Goal: Information Seeking & Learning: Learn about a topic

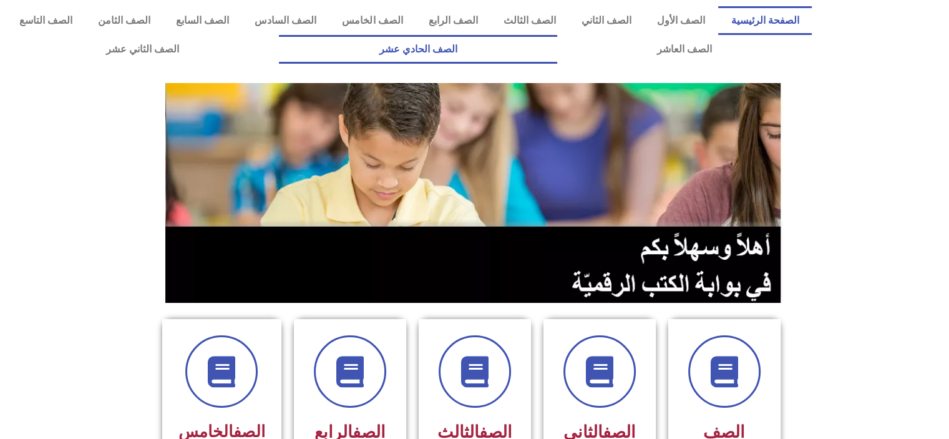
click at [557, 51] on link "الصف الحادي عشر" at bounding box center [418, 49] width 278 height 29
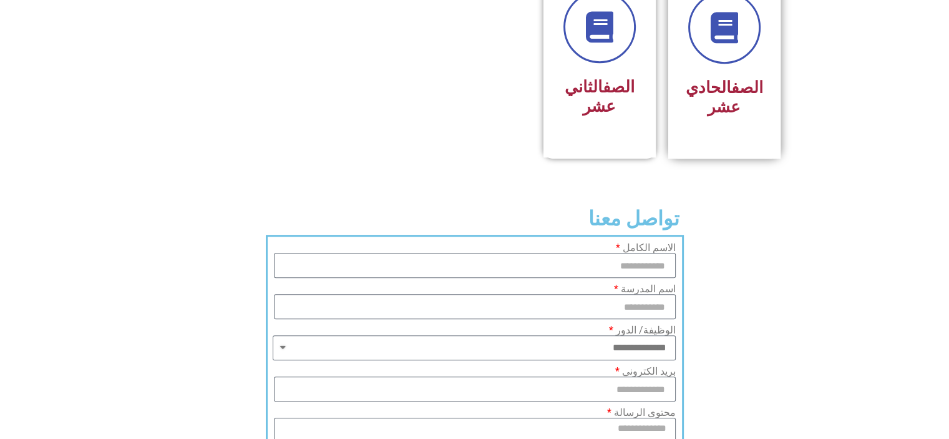
scroll to position [768, 0]
click at [729, 111] on div "الصف الحادي عشر" at bounding box center [724, 66] width 112 height 184
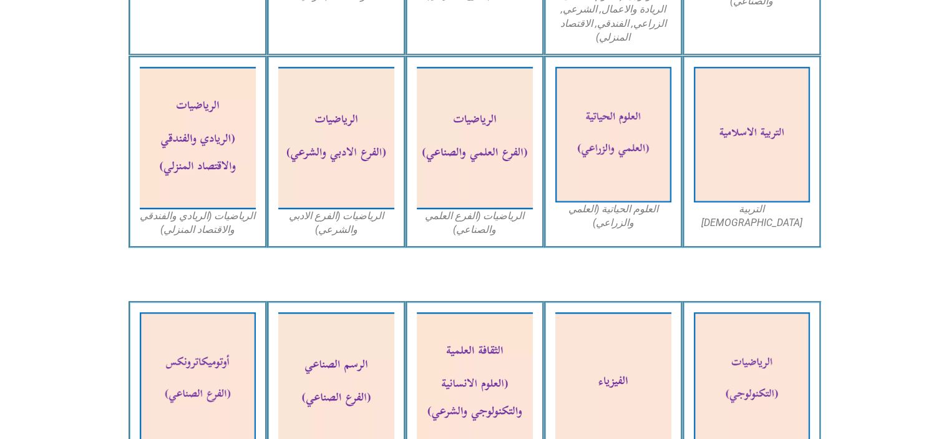
scroll to position [384, 0]
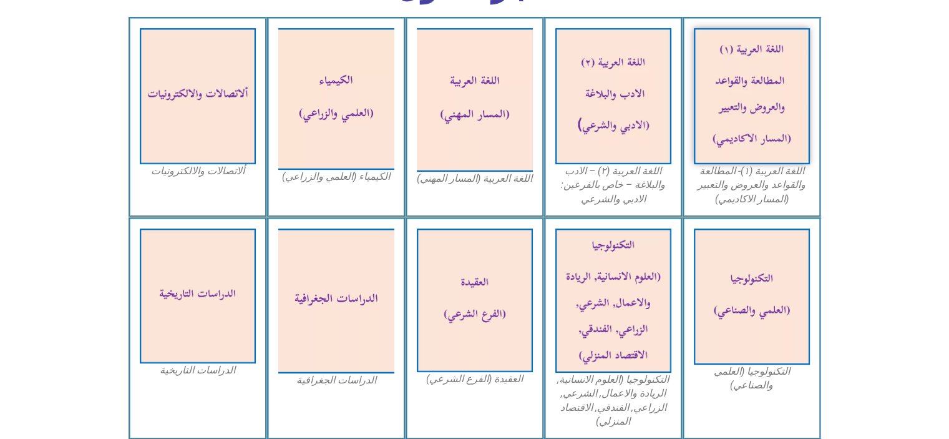
click at [939, 197] on section "اللغة العربية (١)- المطالعة والقواعد والعروض والتعبير (المسار الاكاديمي) اللغة …" at bounding box center [474, 117] width 949 height 200
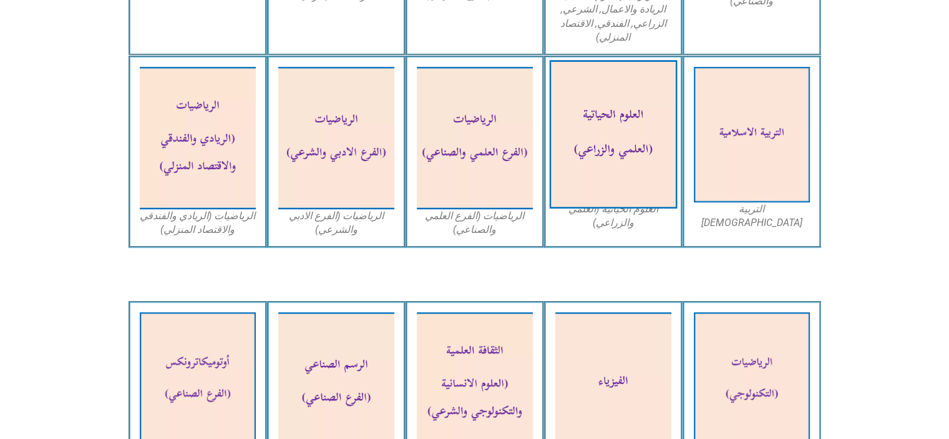
click at [640, 111] on img at bounding box center [613, 135] width 128 height 149
click at [629, 115] on img at bounding box center [613, 135] width 128 height 149
click at [639, 128] on img at bounding box center [613, 135] width 128 height 149
click at [619, 102] on img at bounding box center [613, 135] width 128 height 149
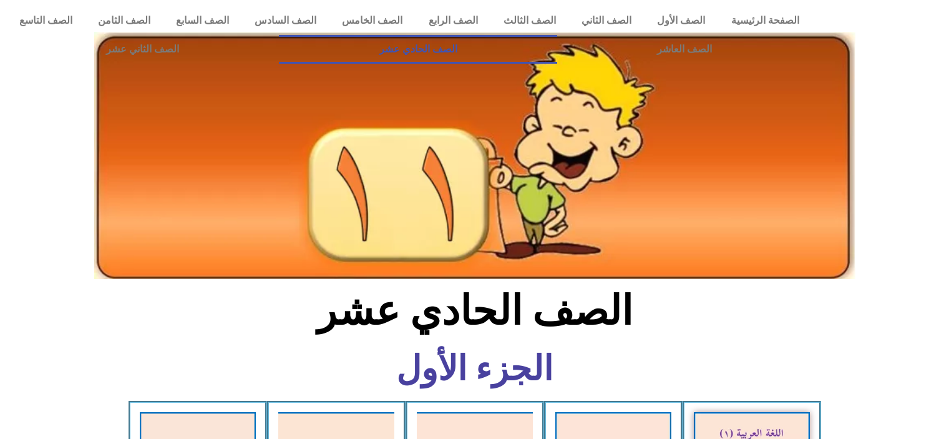
scroll to position [766, 0]
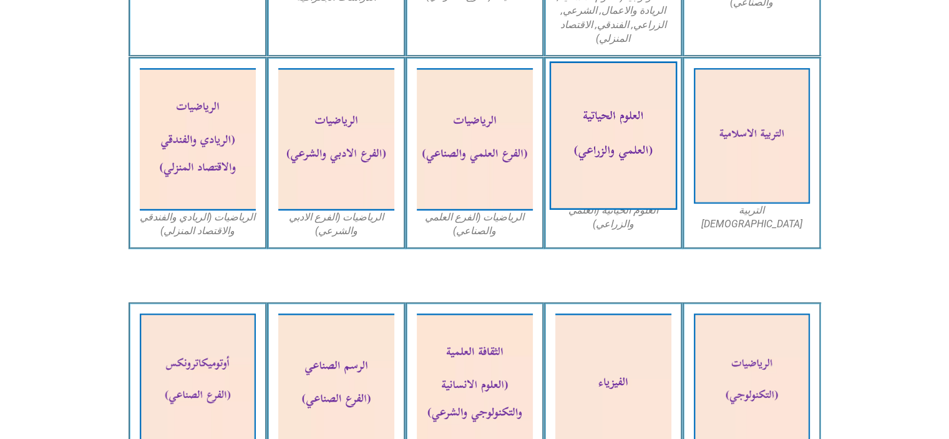
click at [634, 132] on img at bounding box center [613, 136] width 128 height 149
click at [593, 105] on img at bounding box center [613, 136] width 128 height 149
click at [639, 202] on img at bounding box center [613, 136] width 128 height 149
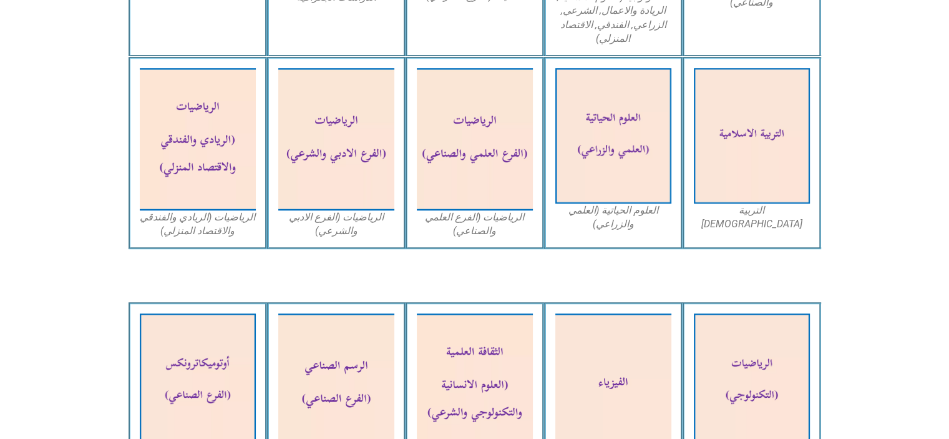
click at [617, 223] on figcaption "العلوم الحياتية (العلمي والزراعي)" at bounding box center [614, 217] width 116 height 28
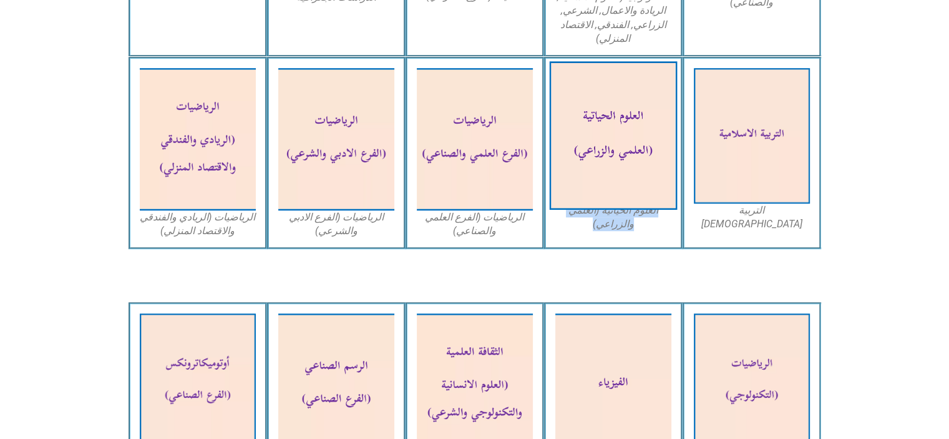
click at [636, 104] on img at bounding box center [613, 136] width 128 height 149
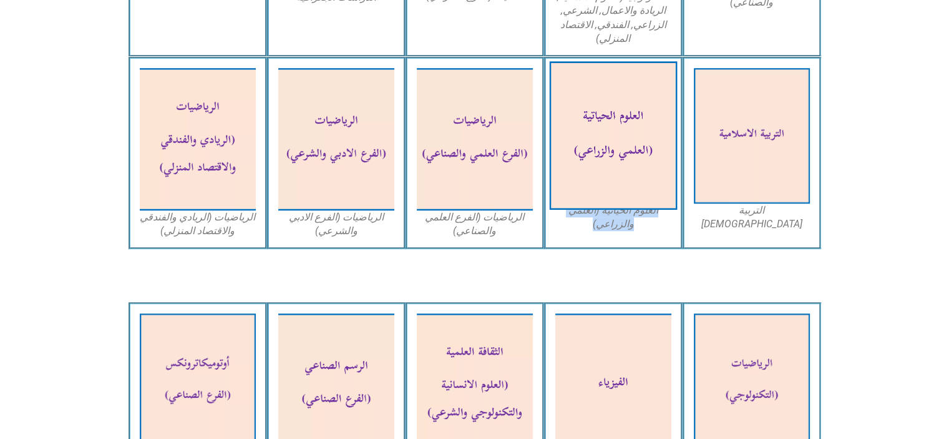
click at [636, 104] on img at bounding box center [613, 136] width 128 height 149
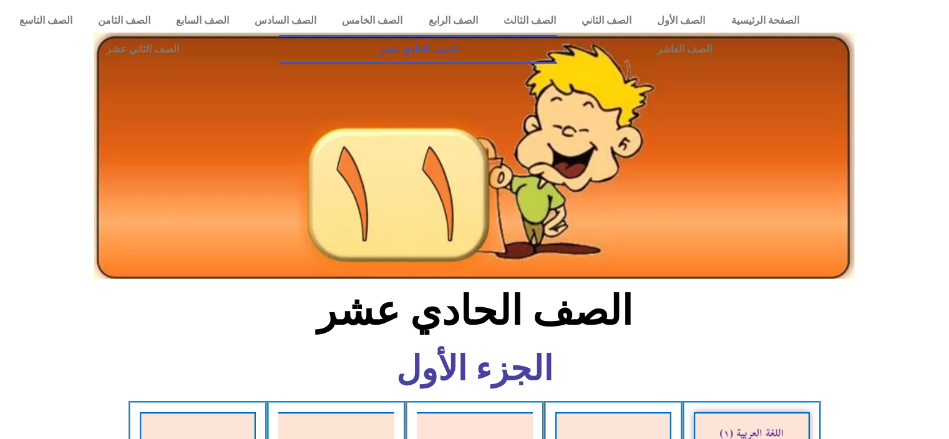
scroll to position [766, 0]
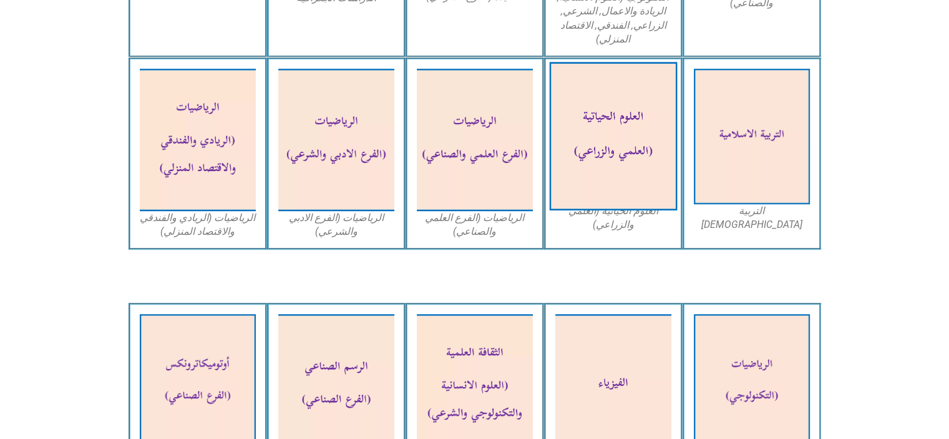
click at [615, 112] on img at bounding box center [613, 136] width 128 height 149
drag, startPoint x: 619, startPoint y: 112, endPoint x: 584, endPoint y: 173, distance: 70.2
click at [584, 173] on img at bounding box center [613, 136] width 128 height 149
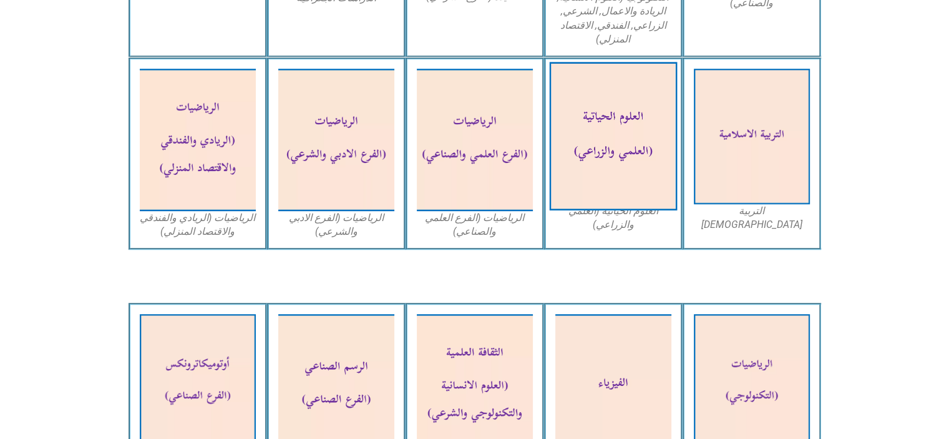
click at [584, 173] on img at bounding box center [613, 136] width 128 height 149
click at [637, 109] on img at bounding box center [613, 136] width 128 height 149
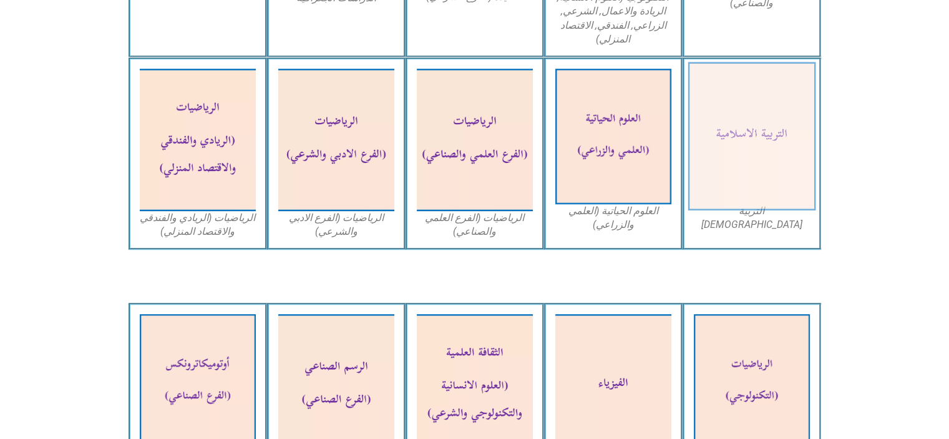
click at [808, 160] on img at bounding box center [752, 136] width 128 height 149
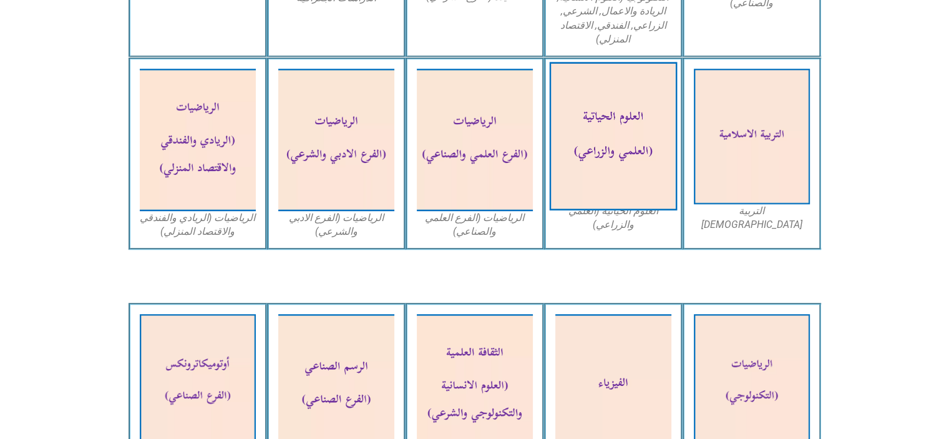
click at [607, 142] on img at bounding box center [613, 136] width 128 height 149
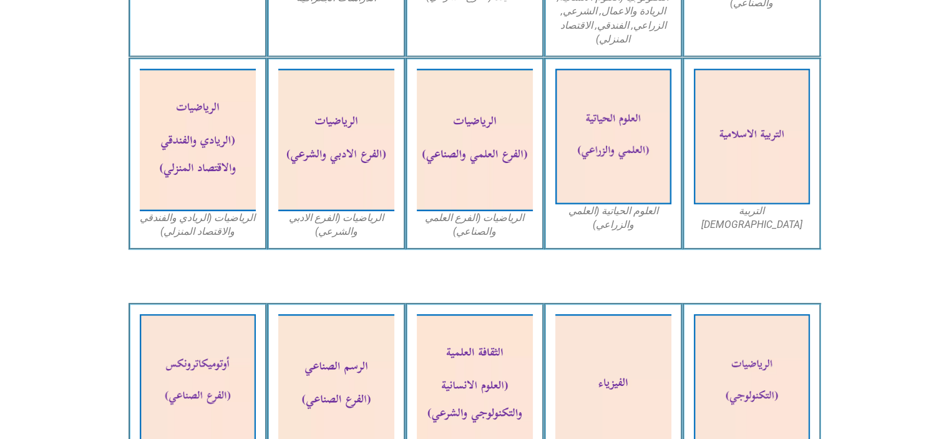
click at [931, 228] on section "التربية الاسلامية العلوم الحياتية (العلمي والزراعي) الرياضيات (الفرع العلمي وال…" at bounding box center [474, 153] width 949 height 192
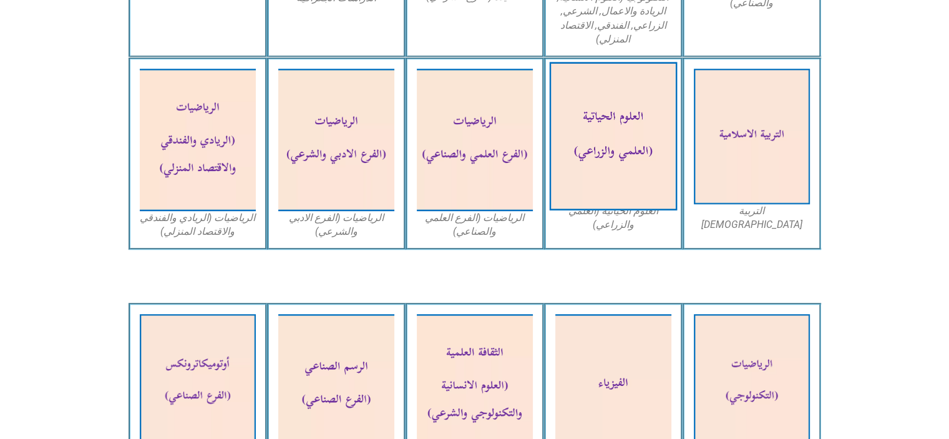
click at [644, 144] on img at bounding box center [613, 136] width 128 height 149
drag, startPoint x: 644, startPoint y: 144, endPoint x: 612, endPoint y: 144, distance: 31.8
click at [612, 144] on img at bounding box center [613, 136] width 128 height 149
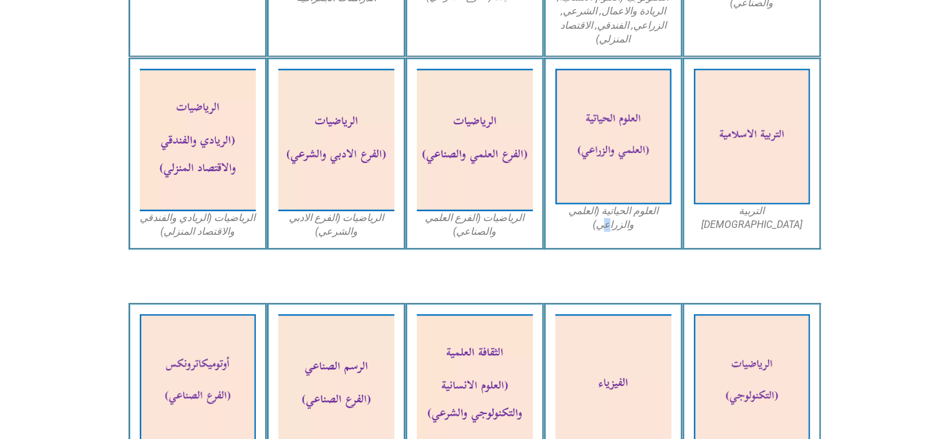
drag, startPoint x: 635, startPoint y: 152, endPoint x: 610, endPoint y: 227, distance: 78.8
click at [610, 227] on figcaption "العلوم الحياتية (العلمي والزراعي)" at bounding box center [614, 218] width 116 height 28
drag, startPoint x: 569, startPoint y: 221, endPoint x: 584, endPoint y: 238, distance: 22.6
click at [584, 238] on div "العلوم الحياتية (العلمي والزراعي)" at bounding box center [613, 153] width 139 height 192
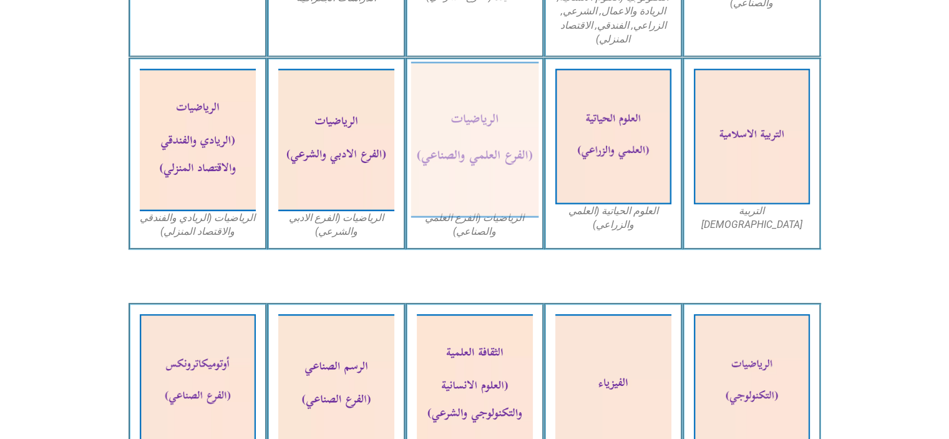
drag, startPoint x: 593, startPoint y: 224, endPoint x: 504, endPoint y: 164, distance: 107.3
click at [504, 164] on img at bounding box center [475, 140] width 128 height 156
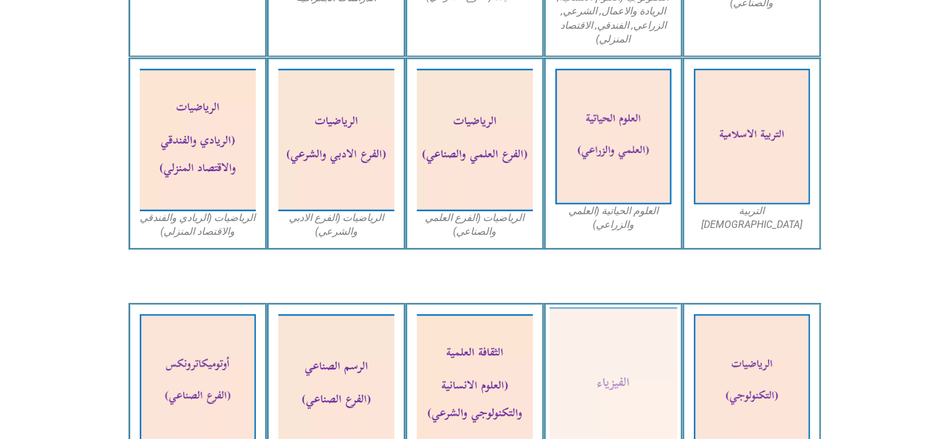
click at [622, 381] on img at bounding box center [613, 385] width 128 height 156
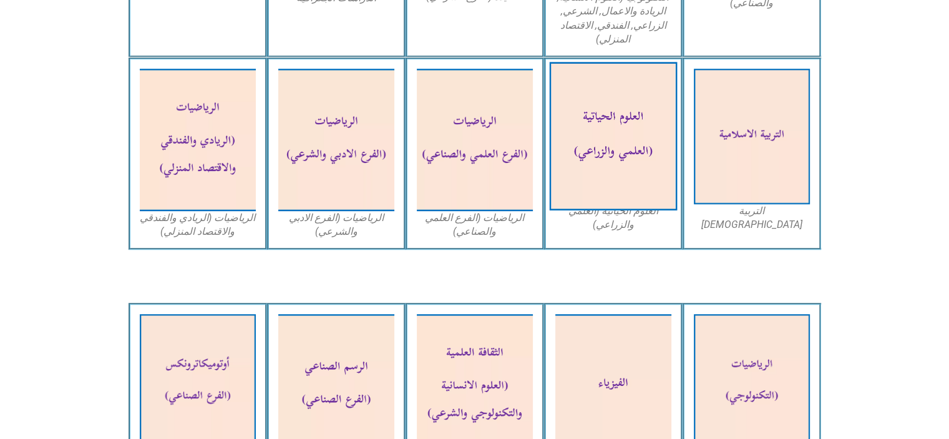
click at [633, 99] on img at bounding box center [613, 136] width 128 height 149
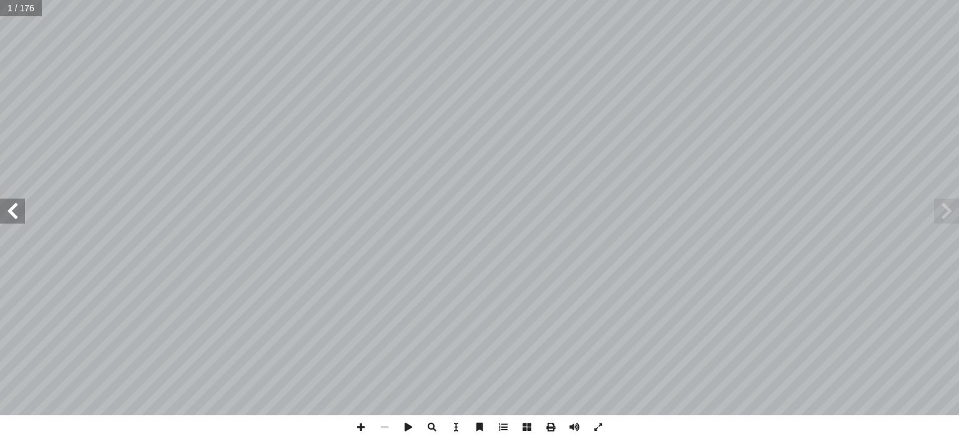
click at [14, 212] on span at bounding box center [12, 210] width 25 height 25
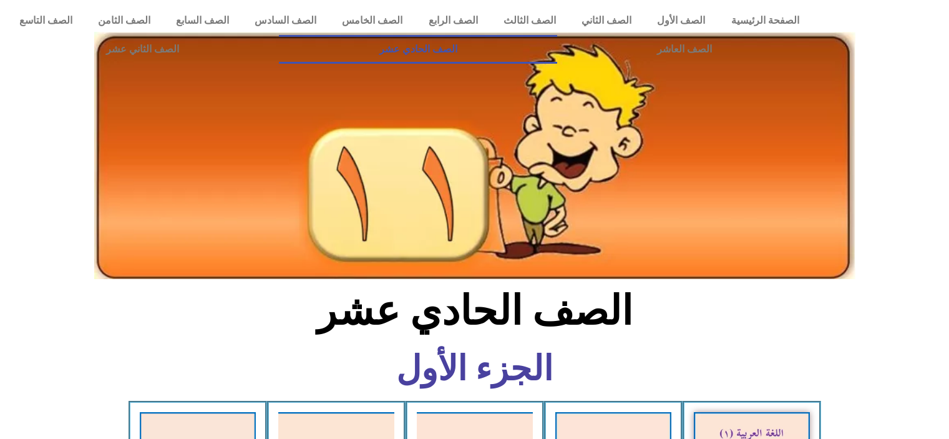
scroll to position [765, 0]
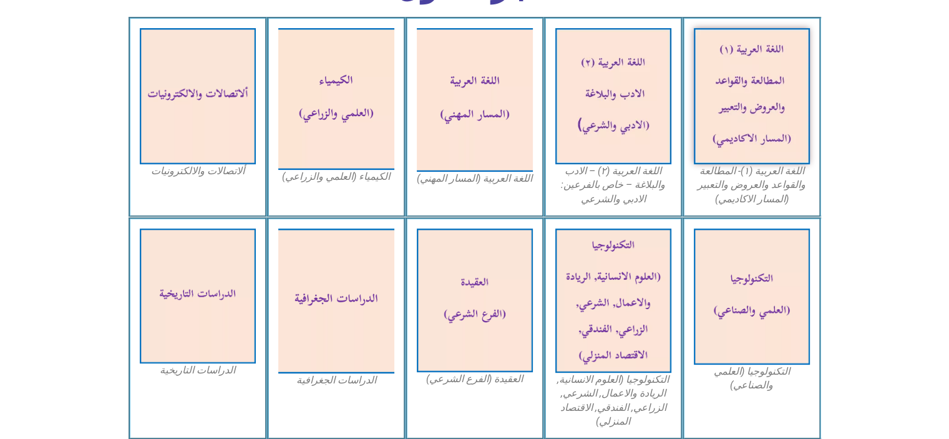
scroll to position [768, 0]
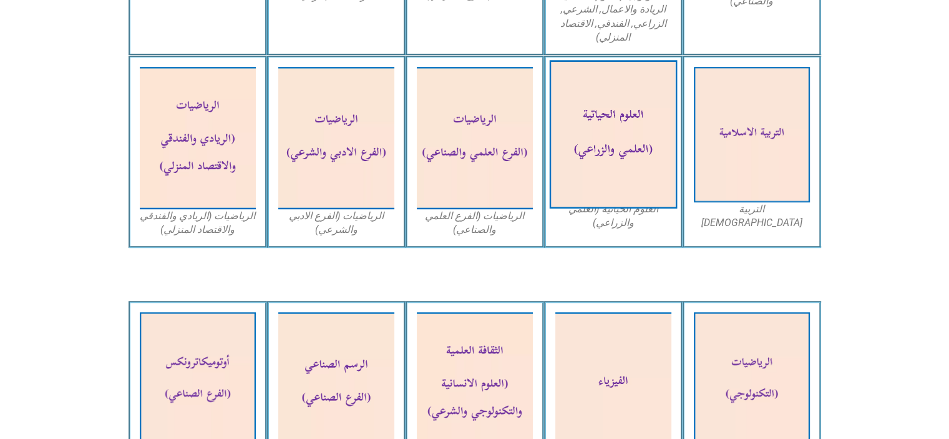
click at [594, 137] on img at bounding box center [613, 135] width 128 height 149
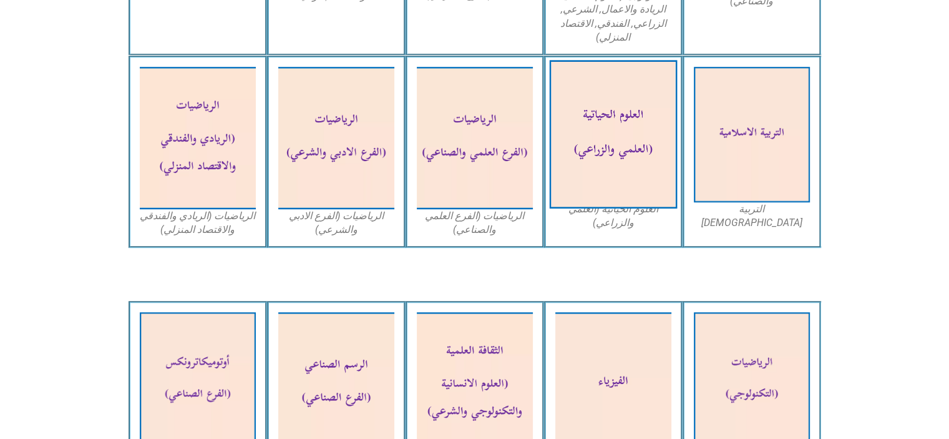
click at [594, 137] on img at bounding box center [613, 135] width 128 height 149
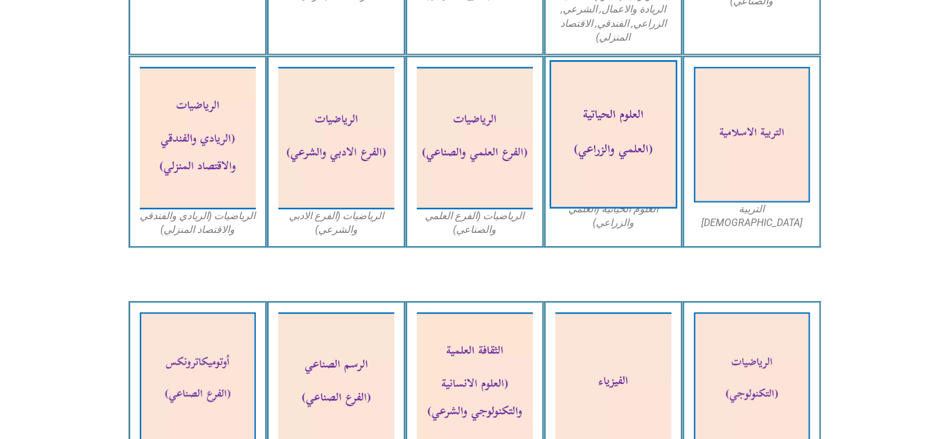
click at [594, 137] on img at bounding box center [613, 135] width 128 height 149
drag, startPoint x: 594, startPoint y: 137, endPoint x: 596, endPoint y: 165, distance: 27.6
click at [596, 165] on img at bounding box center [613, 135] width 128 height 149
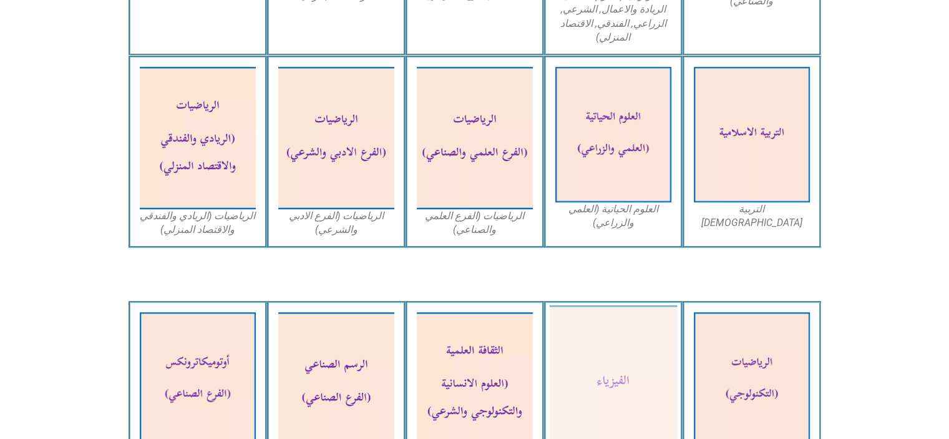
click at [597, 319] on img at bounding box center [613, 383] width 128 height 156
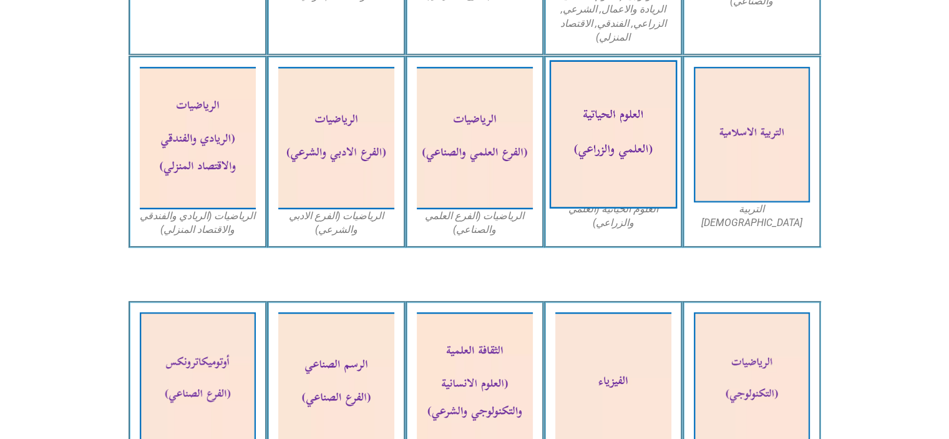
click at [596, 129] on img at bounding box center [613, 135] width 128 height 149
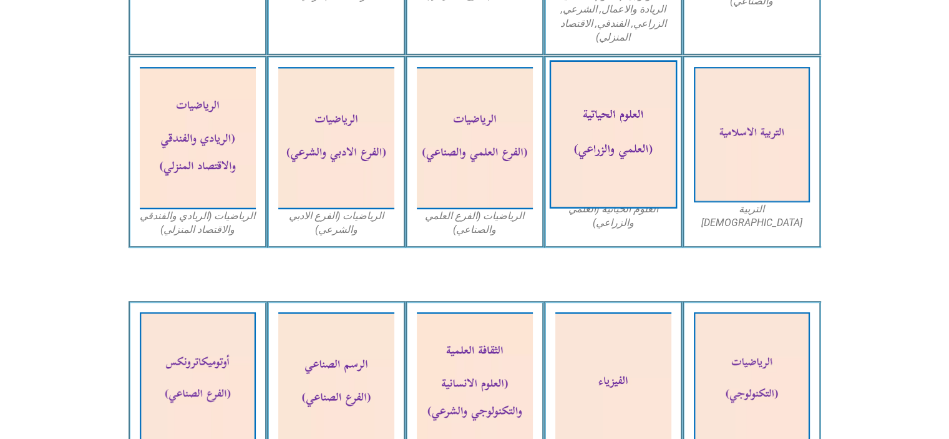
click at [596, 129] on img at bounding box center [613, 135] width 128 height 149
click at [630, 107] on img at bounding box center [613, 135] width 128 height 149
click at [606, 155] on img at bounding box center [613, 135] width 128 height 149
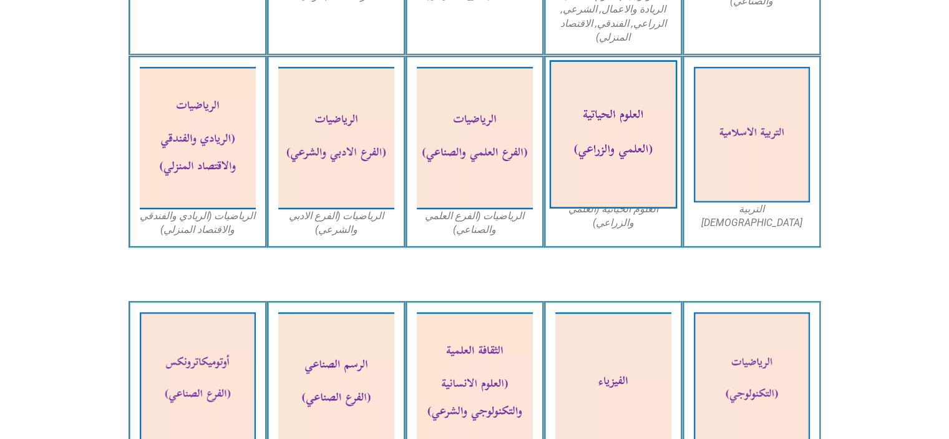
click at [606, 155] on img at bounding box center [613, 135] width 128 height 149
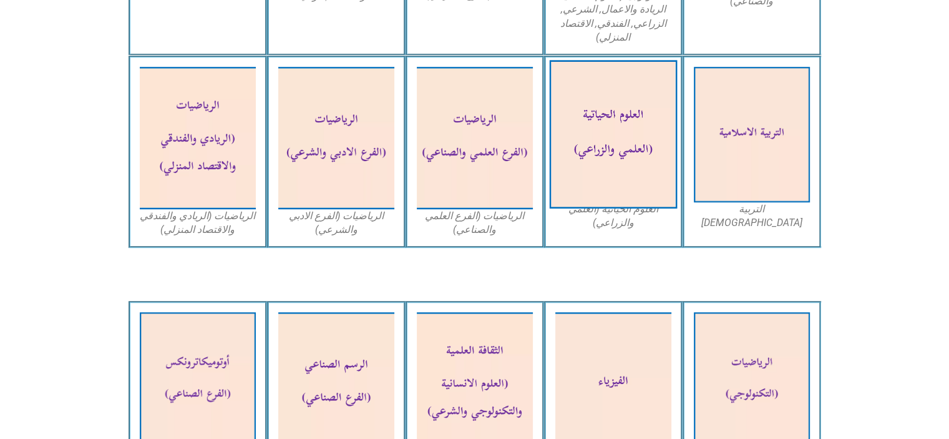
click at [606, 155] on img at bounding box center [613, 135] width 128 height 149
click at [637, 122] on img at bounding box center [613, 135] width 128 height 149
